Goal: Task Accomplishment & Management: Use online tool/utility

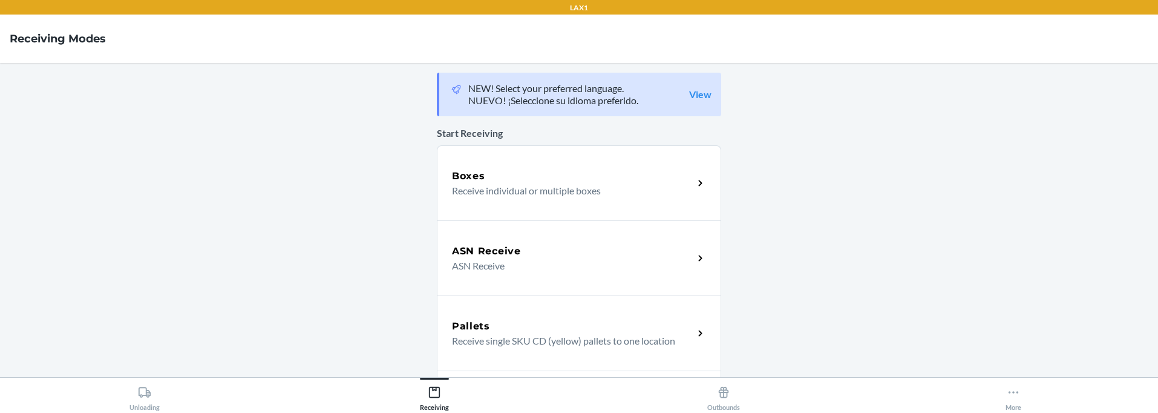
click at [588, 188] on p "Receive individual or multiple boxes" at bounding box center [568, 190] width 232 height 15
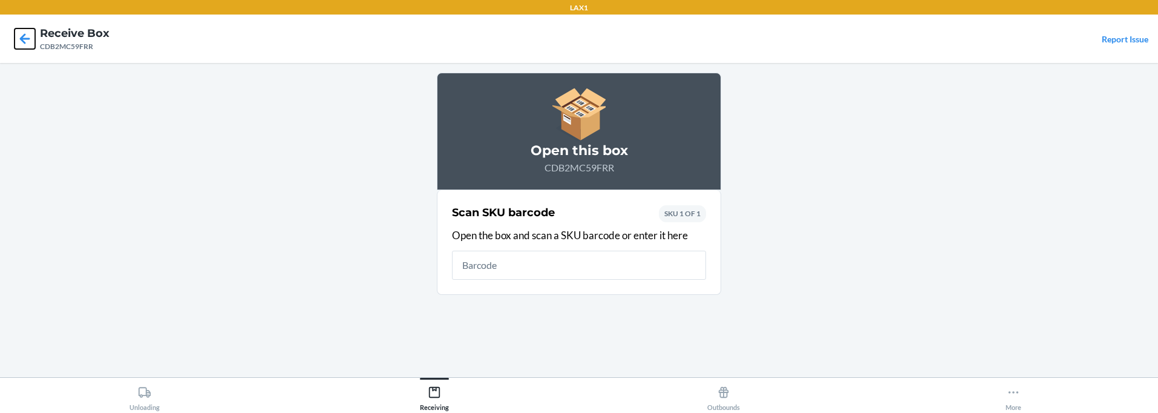
click at [15, 37] on icon at bounding box center [25, 38] width 21 height 21
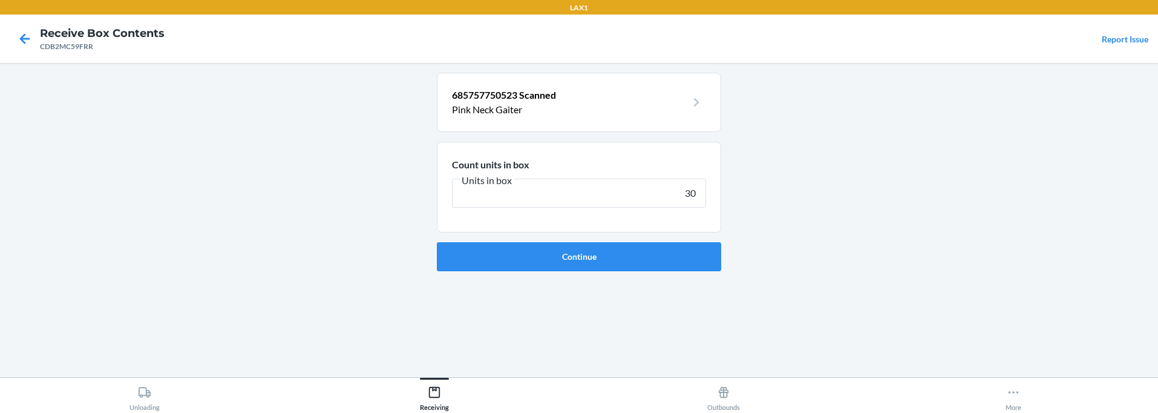
type input "300"
click button "Continue" at bounding box center [579, 256] width 284 height 29
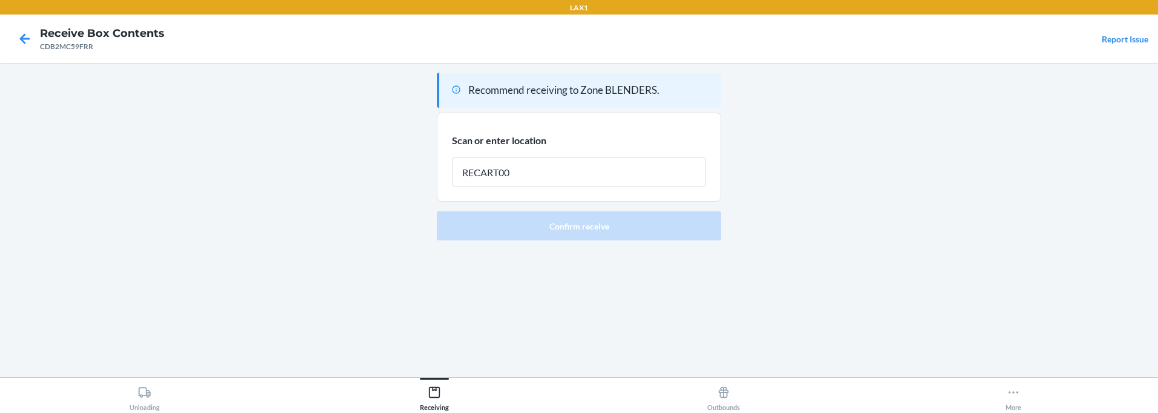
type input "RECART003"
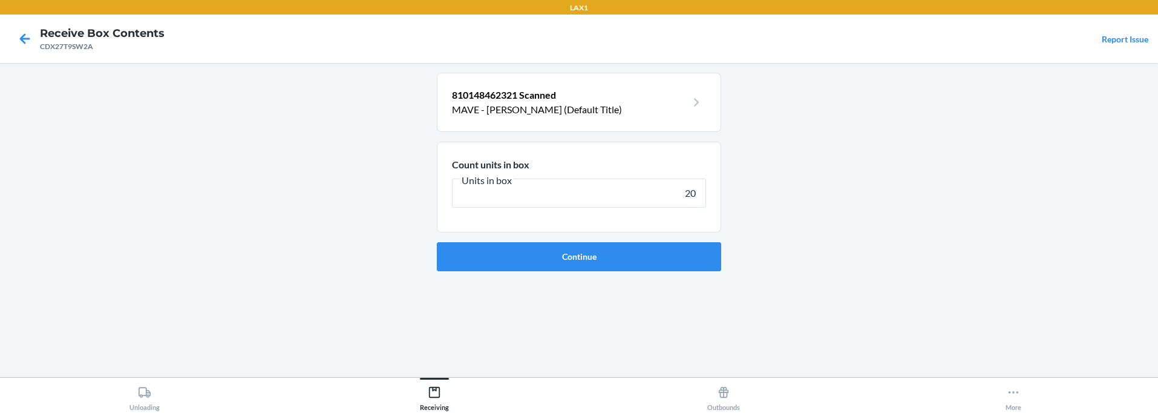
type input "200"
click button "Continue" at bounding box center [579, 256] width 284 height 29
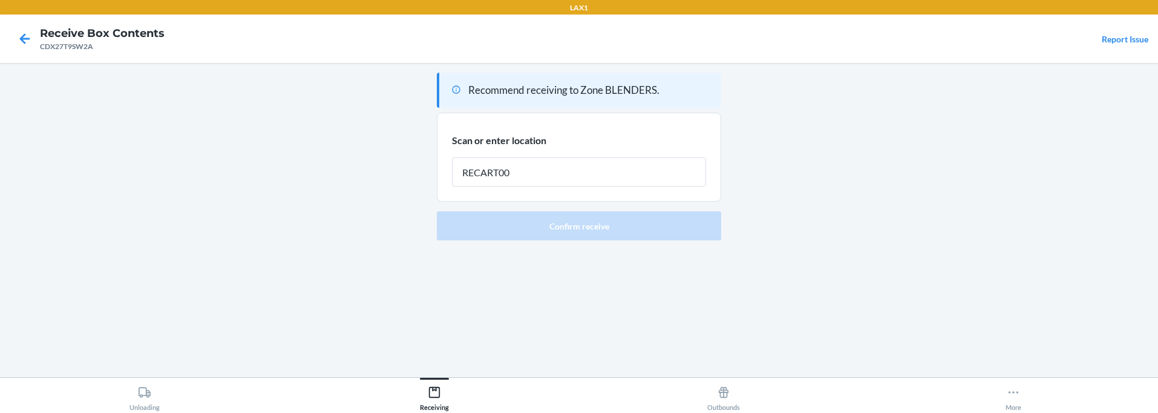
type input "RECART003"
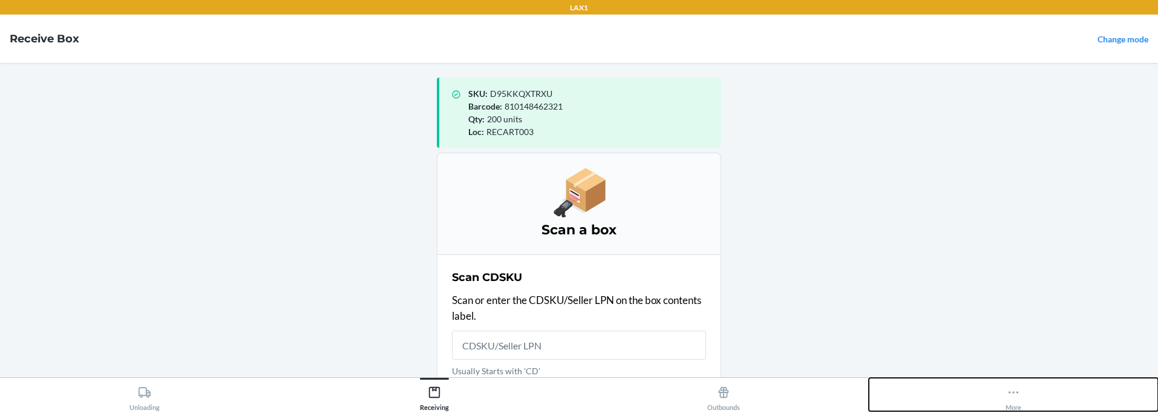
click at [1012, 395] on icon at bounding box center [1013, 391] width 13 height 13
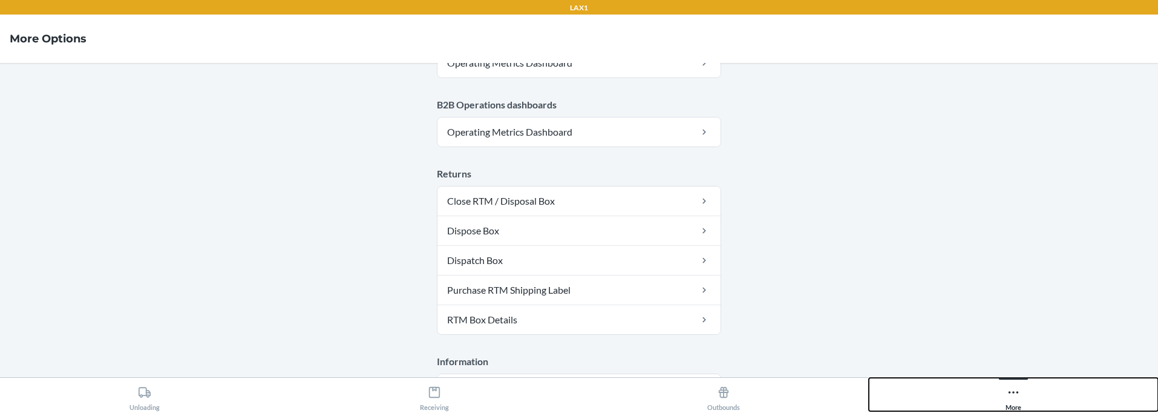
scroll to position [750, 0]
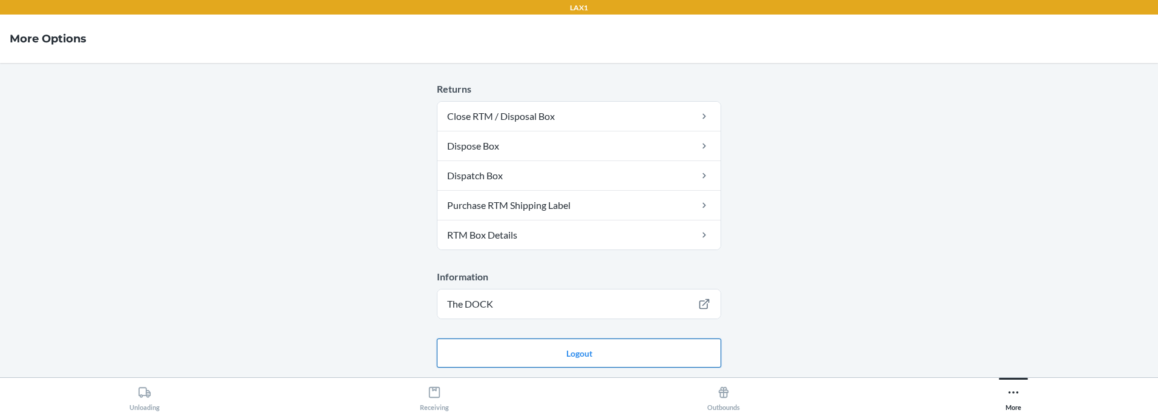
click at [561, 355] on button "Logout" at bounding box center [579, 352] width 284 height 29
